Goal: Transaction & Acquisition: Purchase product/service

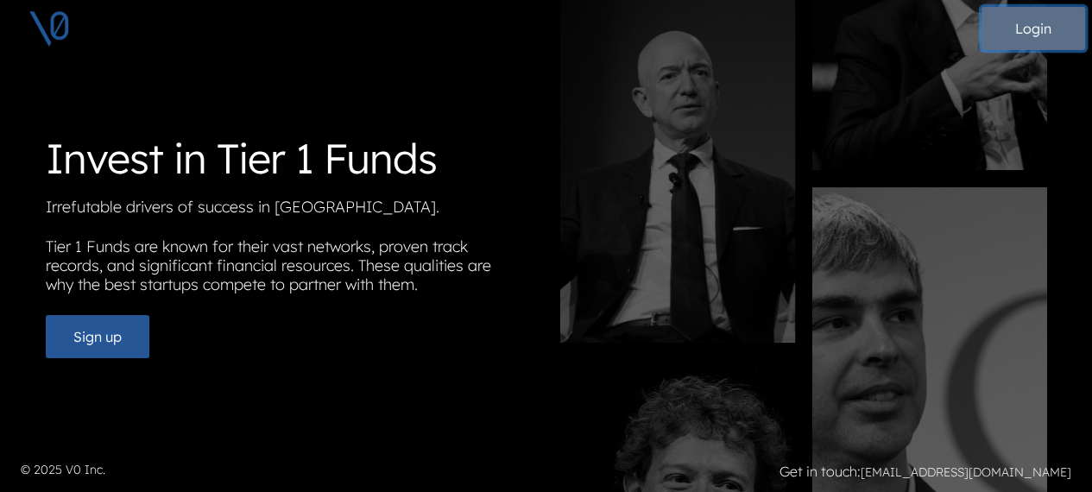
click at [1023, 30] on button "Login" at bounding box center [1034, 28] width 104 height 43
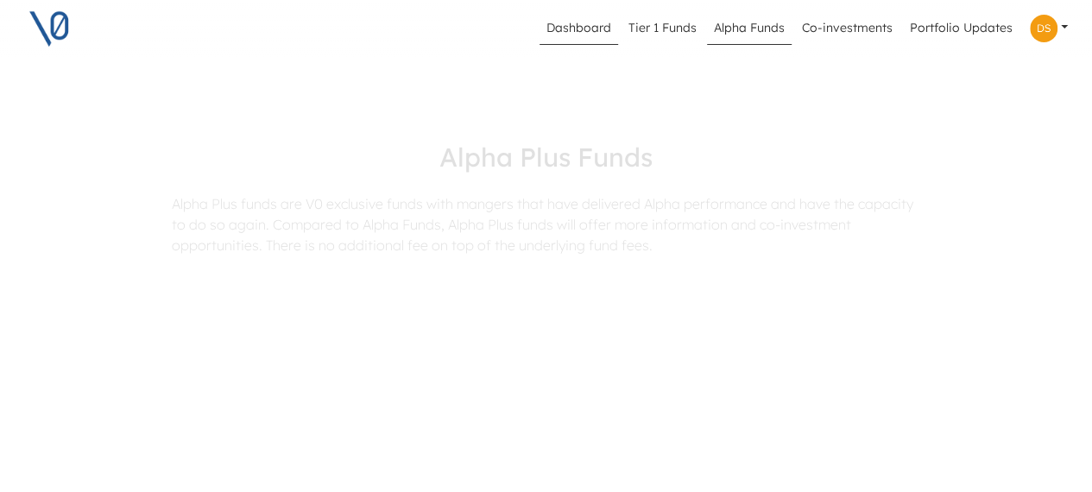
click at [573, 41] on link "Dashboard" at bounding box center [579, 28] width 79 height 33
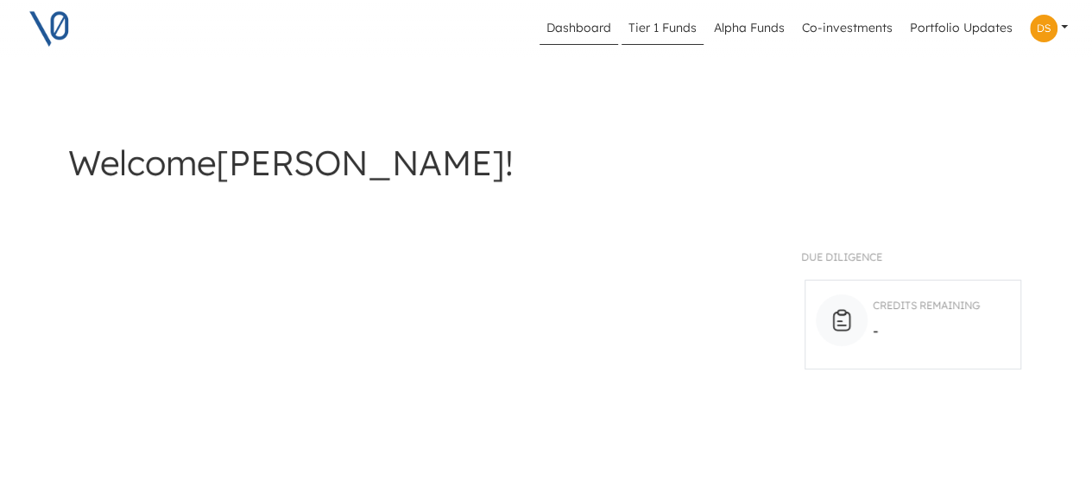
click at [663, 41] on link "Tier 1 Funds" at bounding box center [663, 28] width 82 height 33
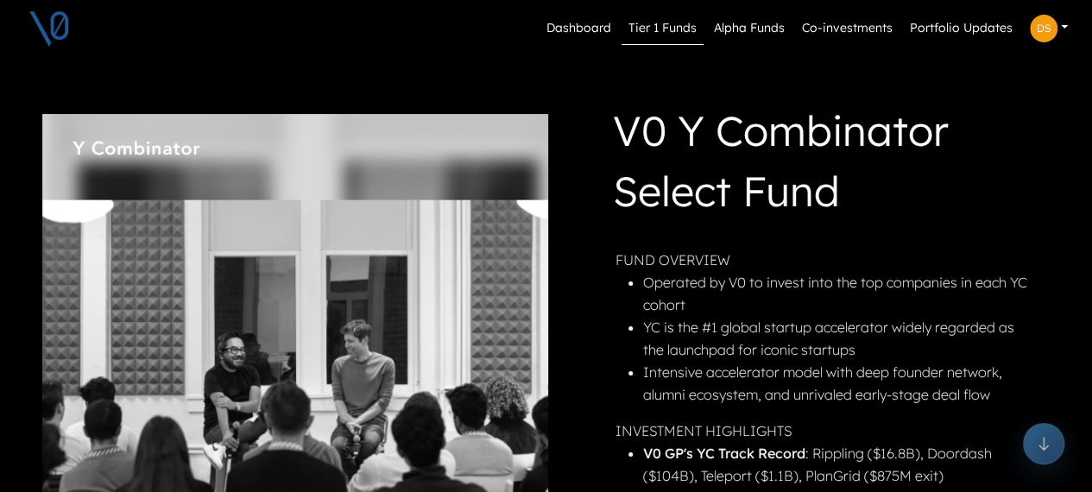
scroll to position [259, 0]
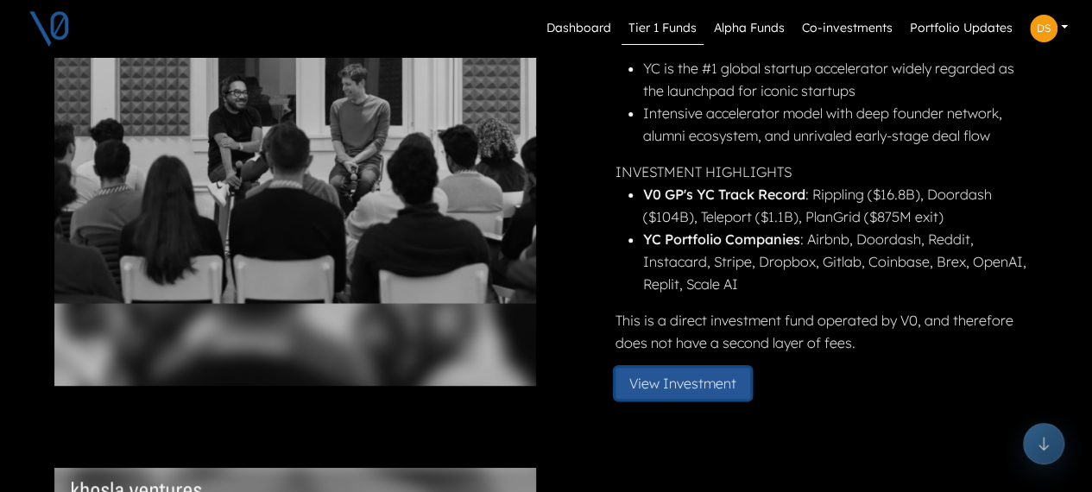
click at [674, 391] on button "View Investment" at bounding box center [683, 383] width 135 height 31
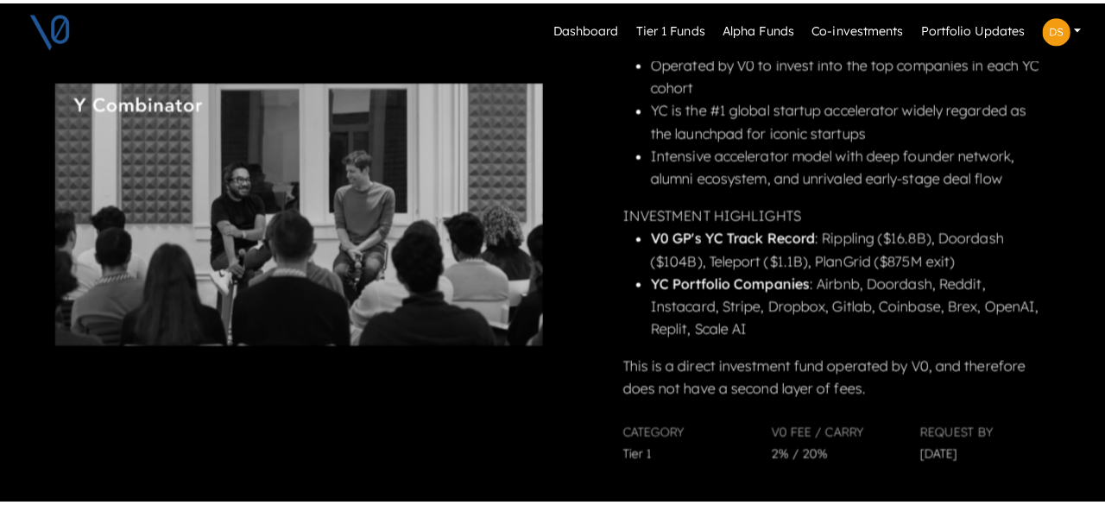
scroll to position [518, 0]
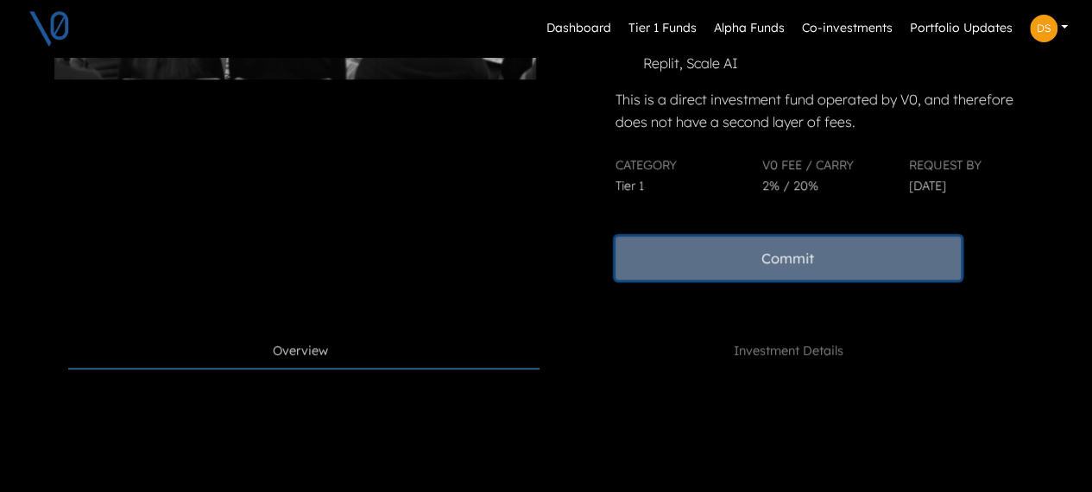
click at [746, 267] on button "Commit" at bounding box center [788, 258] width 345 height 43
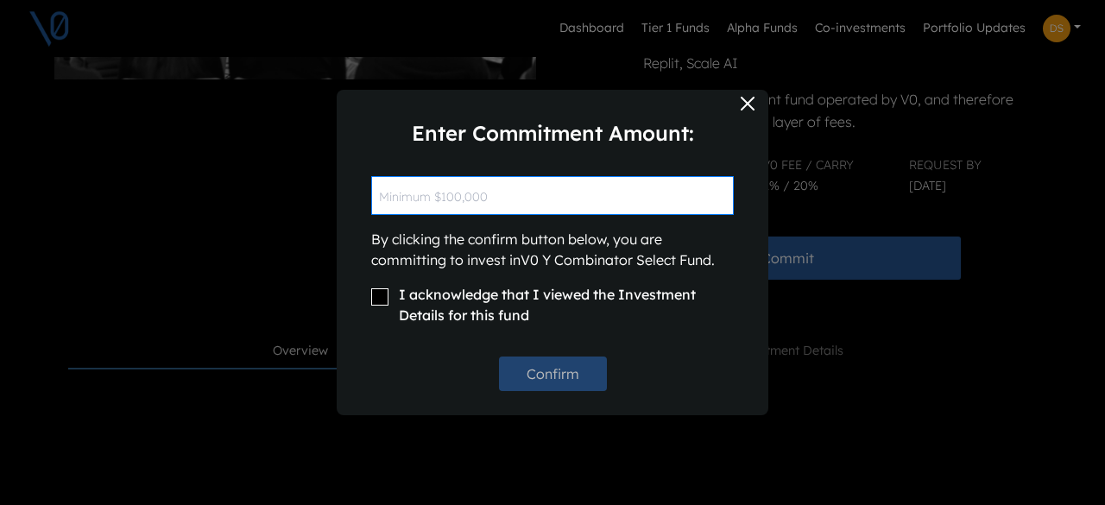
click at [606, 209] on input "text" at bounding box center [552, 195] width 363 height 39
type input "$500,000"
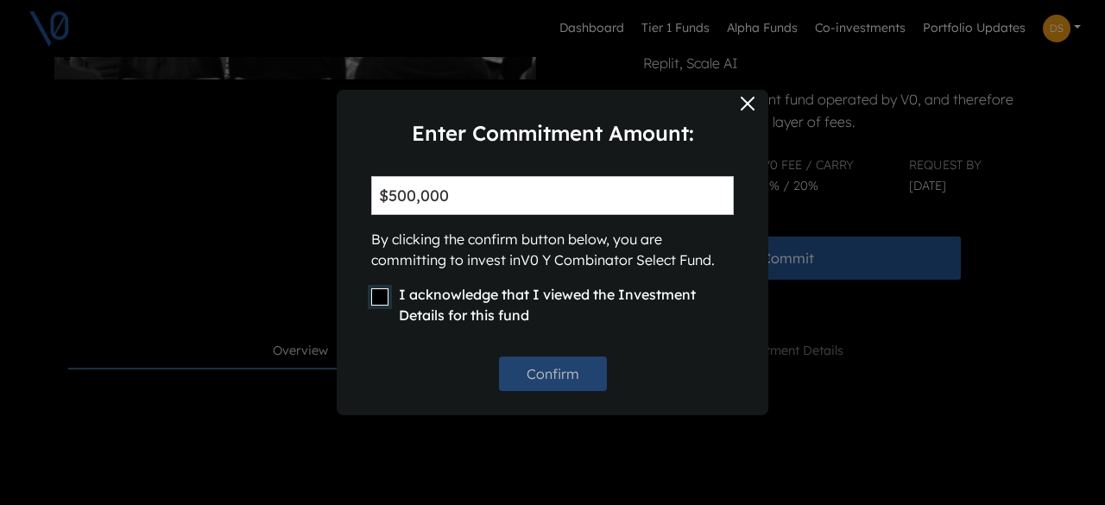
click at [383, 301] on input "I acknowledge that I viewed the Investment Details for this fund" at bounding box center [379, 296] width 17 height 17
checkbox input "true"
click at [516, 377] on button "Confirm" at bounding box center [553, 374] width 108 height 35
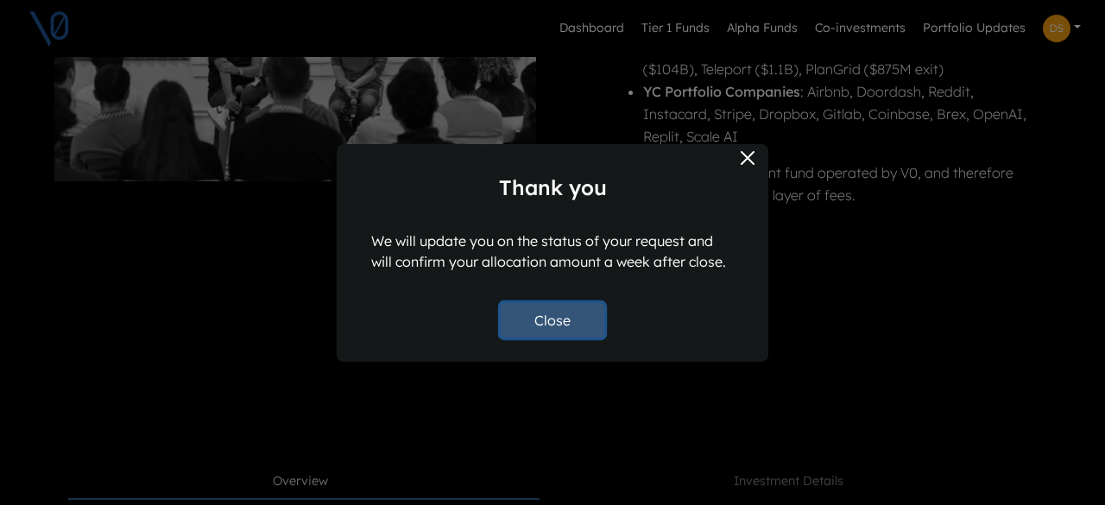
click at [530, 332] on button "Close" at bounding box center [553, 320] width 104 height 35
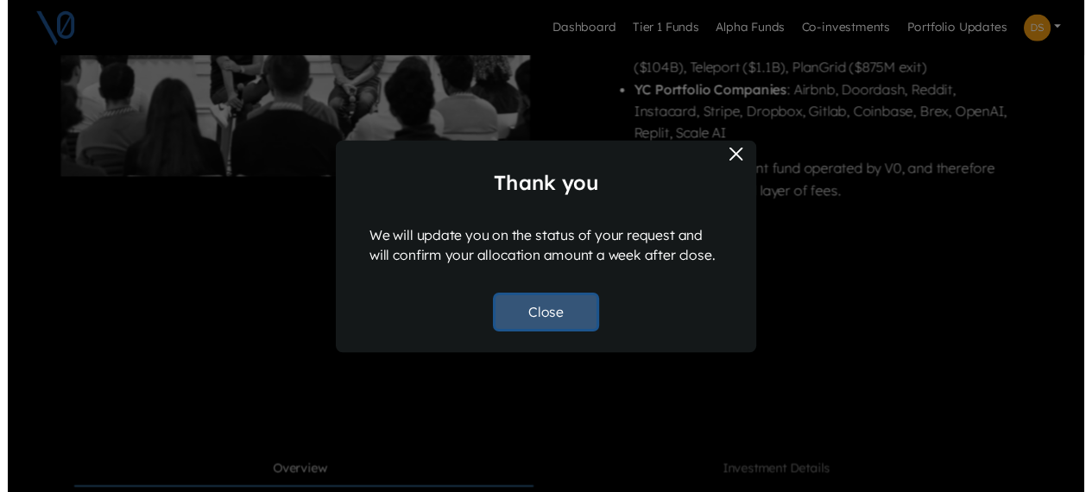
scroll to position [547, 0]
